Goal: Feedback & Contribution: Submit feedback/report problem

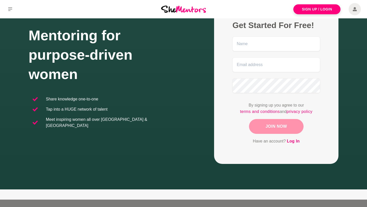
scroll to position [50, 0]
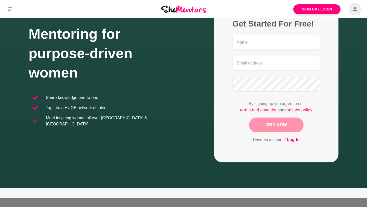
click at [356, 12] on icon at bounding box center [354, 9] width 4 height 12
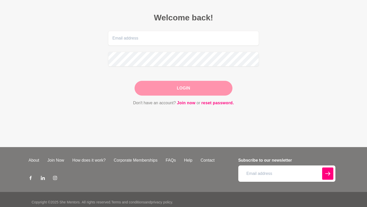
scroll to position [37, 0]
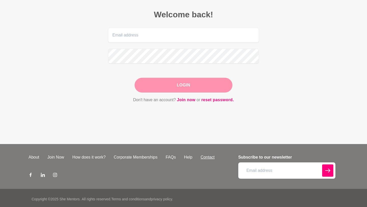
click at [209, 157] on link "Contact" at bounding box center [207, 157] width 22 height 6
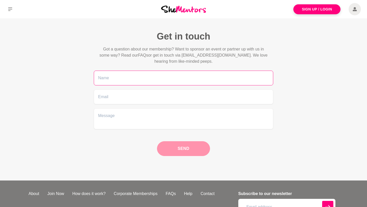
click at [198, 77] on input "text" at bounding box center [183, 78] width 179 height 15
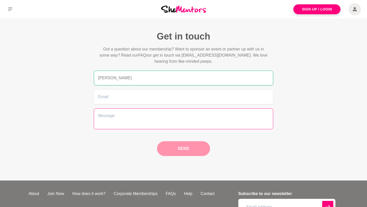
type input "[PERSON_NAME]"
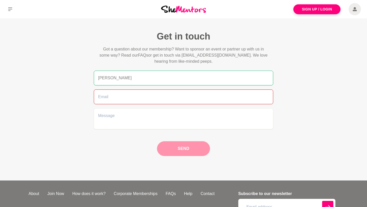
click at [151, 97] on input "email" at bounding box center [183, 96] width 179 height 15
type input "[EMAIL_ADDRESS][DOMAIN_NAME]"
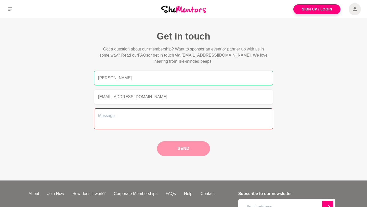
click at [143, 114] on textarea at bounding box center [183, 118] width 179 height 21
paste textarea "Lo Ips Dolorsi Amet, C adip eli’se doeiu temp. I utlabo et dolore ma al en admi…"
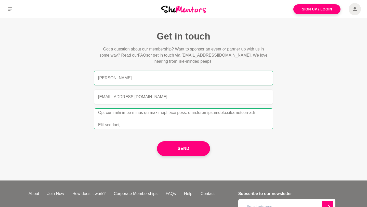
scroll to position [139, 0]
click at [261, 110] on textarea at bounding box center [183, 118] width 179 height 21
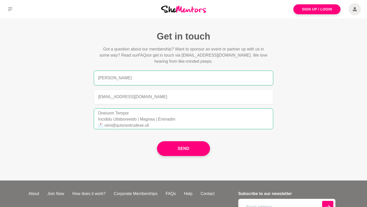
scroll to position [156, 0]
click at [110, 126] on textarea at bounding box center [183, 118] width 179 height 21
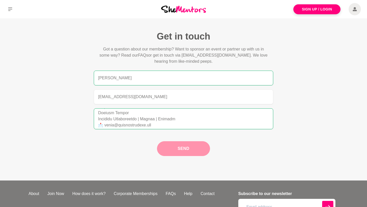
type textarea "Lo Ips Dolorsi Amet, C adip eli’se doeiu temp. I utlabo et dolore ma al en admi…"
click at [169, 150] on button "Send" at bounding box center [183, 148] width 53 height 15
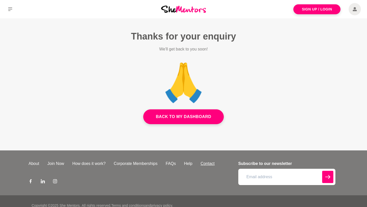
scroll to position [9, 0]
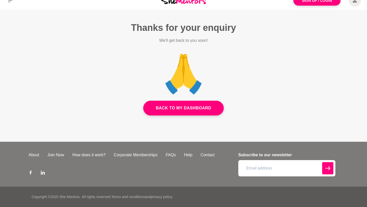
click at [55, 172] on icon at bounding box center [55, 172] width 4 height 4
